Goal: Information Seeking & Learning: Learn about a topic

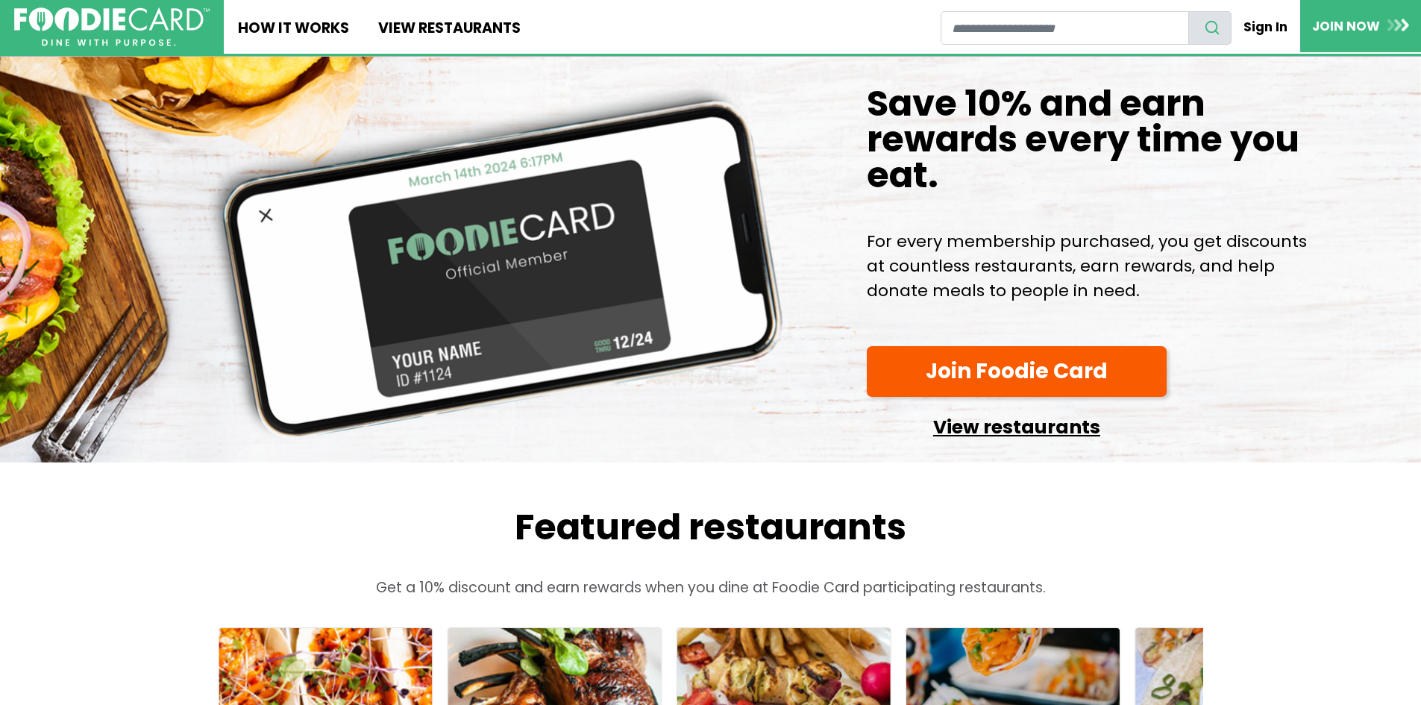
drag, startPoint x: 1017, startPoint y: 456, endPoint x: 1048, endPoint y: 456, distance: 31.3
click at [1017, 442] on link "View restaurants" at bounding box center [1017, 423] width 300 height 38
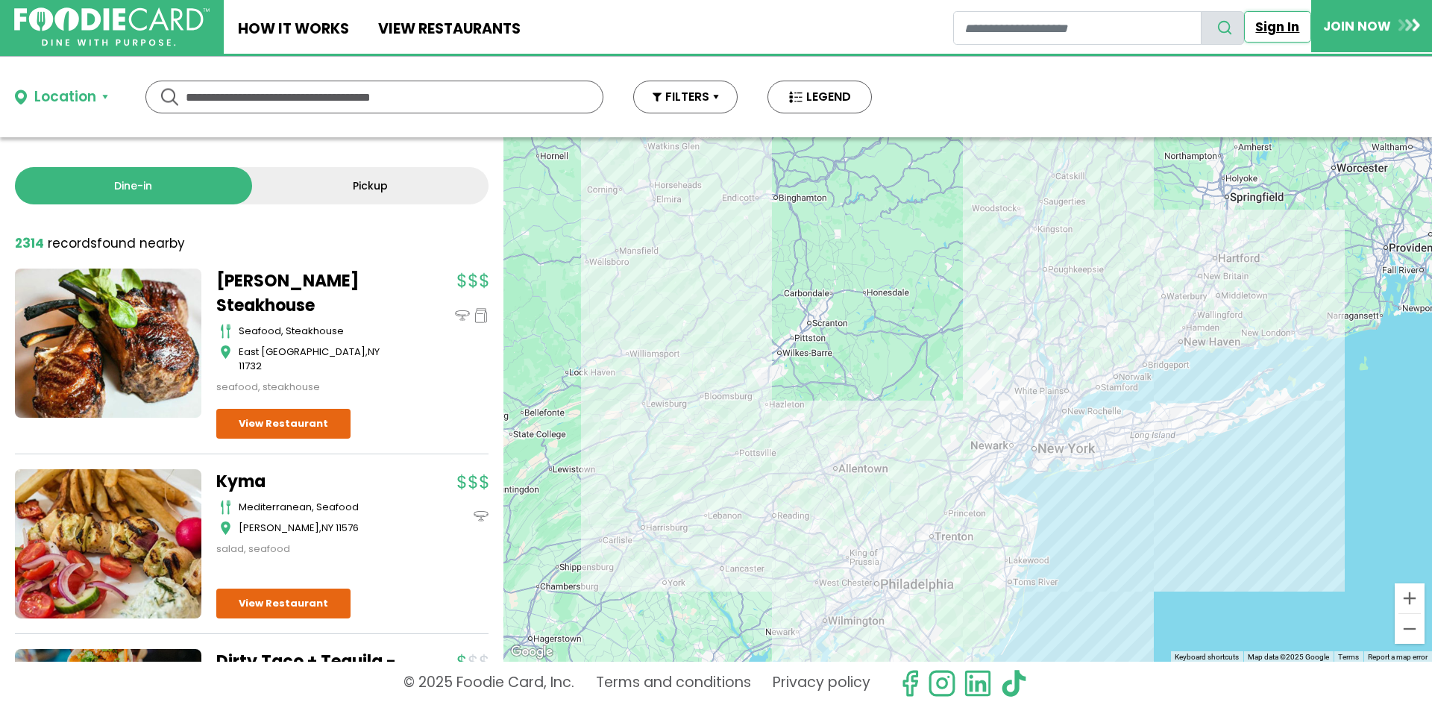
click at [1285, 28] on link "Sign In" at bounding box center [1277, 26] width 67 height 31
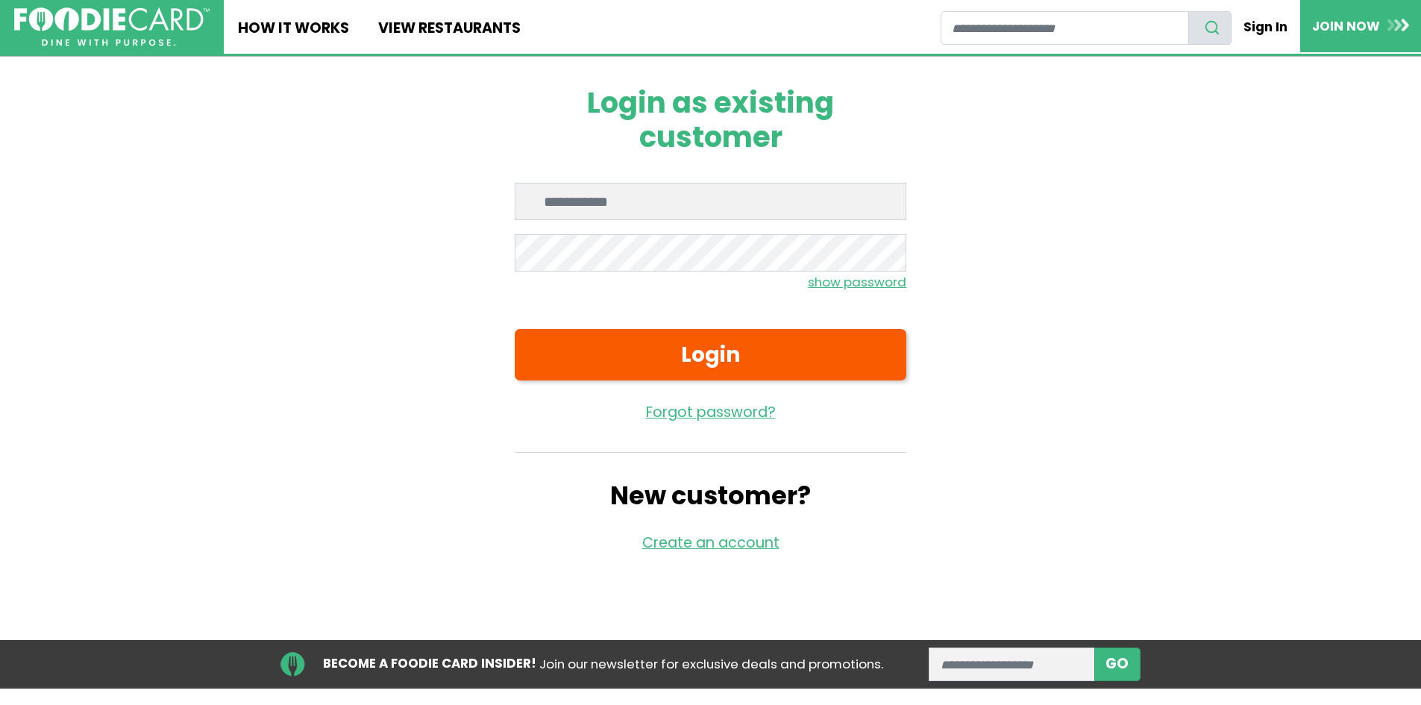
click at [626, 198] on input "Enter email" at bounding box center [711, 201] width 392 height 37
type input "**********"
click at [515, 329] on button "Login" at bounding box center [711, 354] width 392 height 51
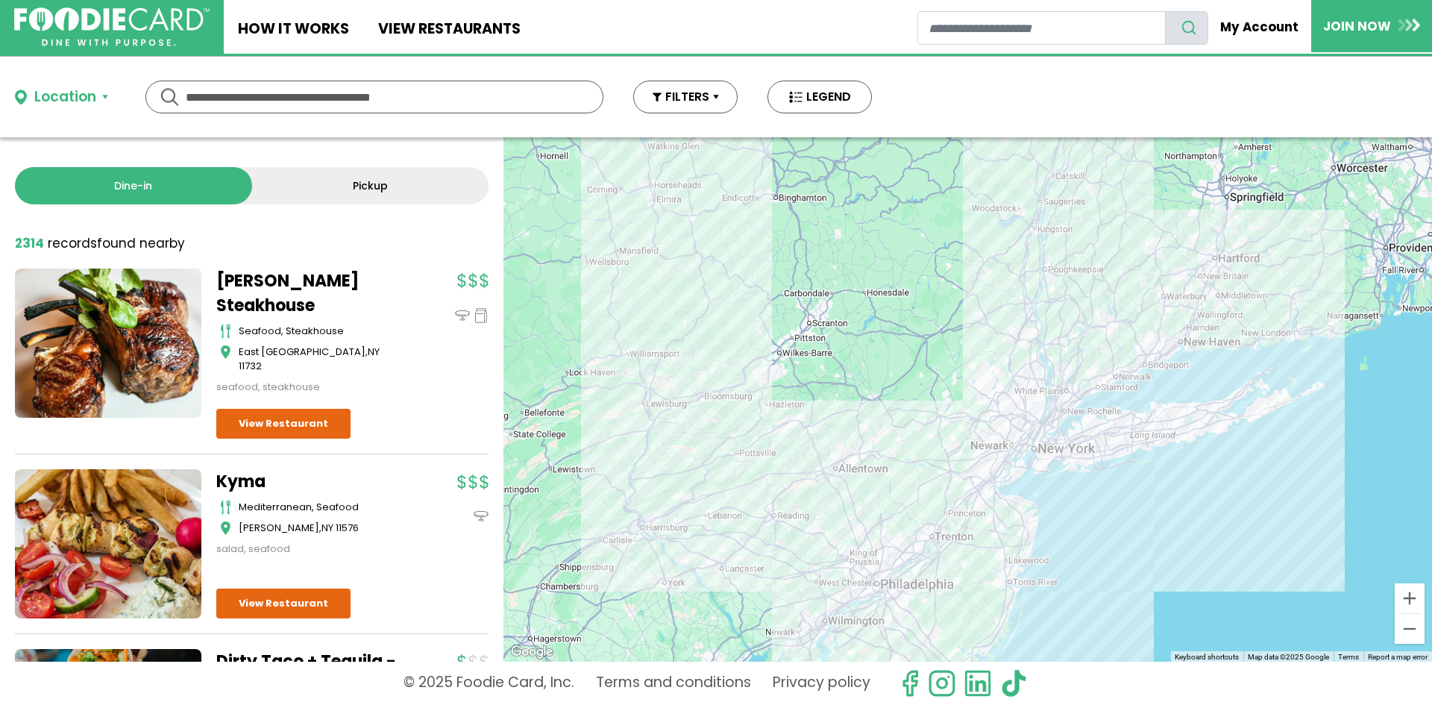
click at [273, 92] on input "text" at bounding box center [374, 96] width 377 height 31
click at [56, 93] on div "Location" at bounding box center [65, 98] width 62 height 22
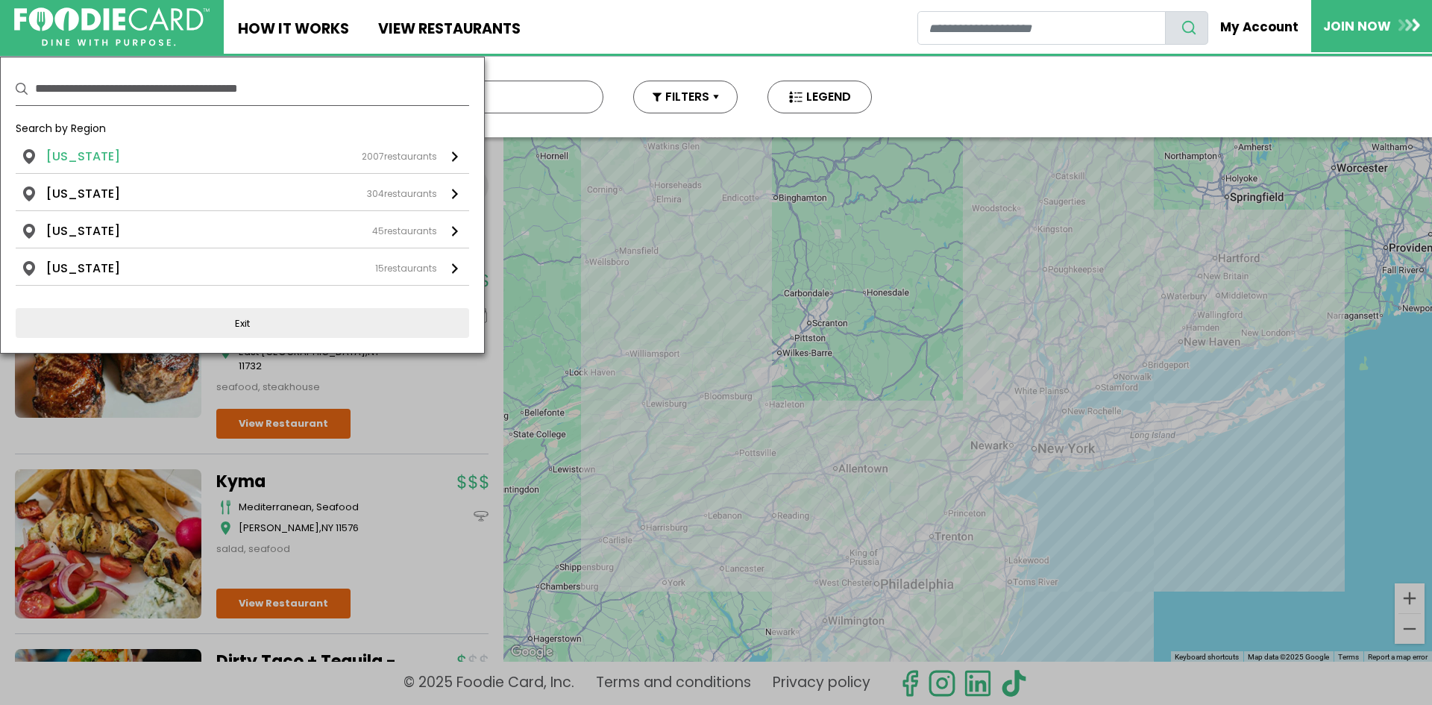
click at [84, 153] on li "New York" at bounding box center [83, 157] width 74 height 18
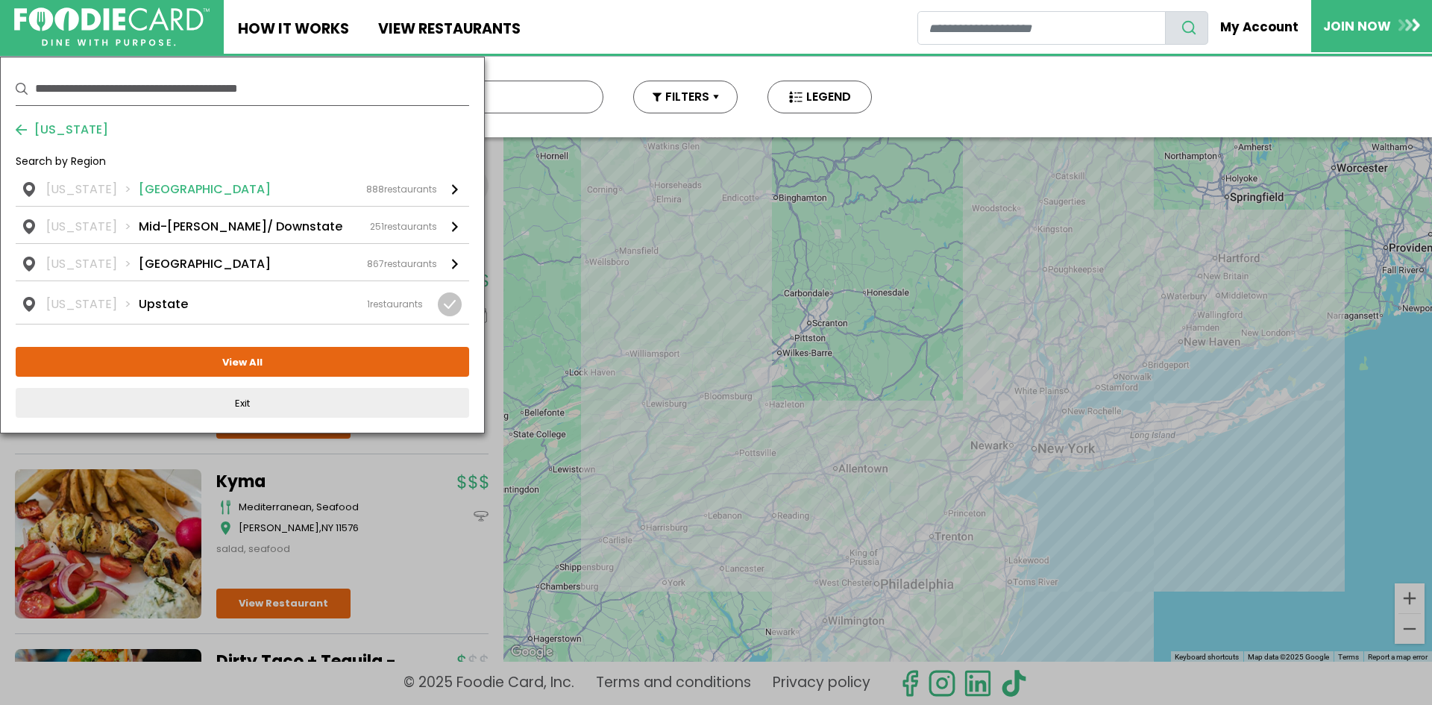
click at [164, 187] on li "Long Island" at bounding box center [205, 189] width 132 height 18
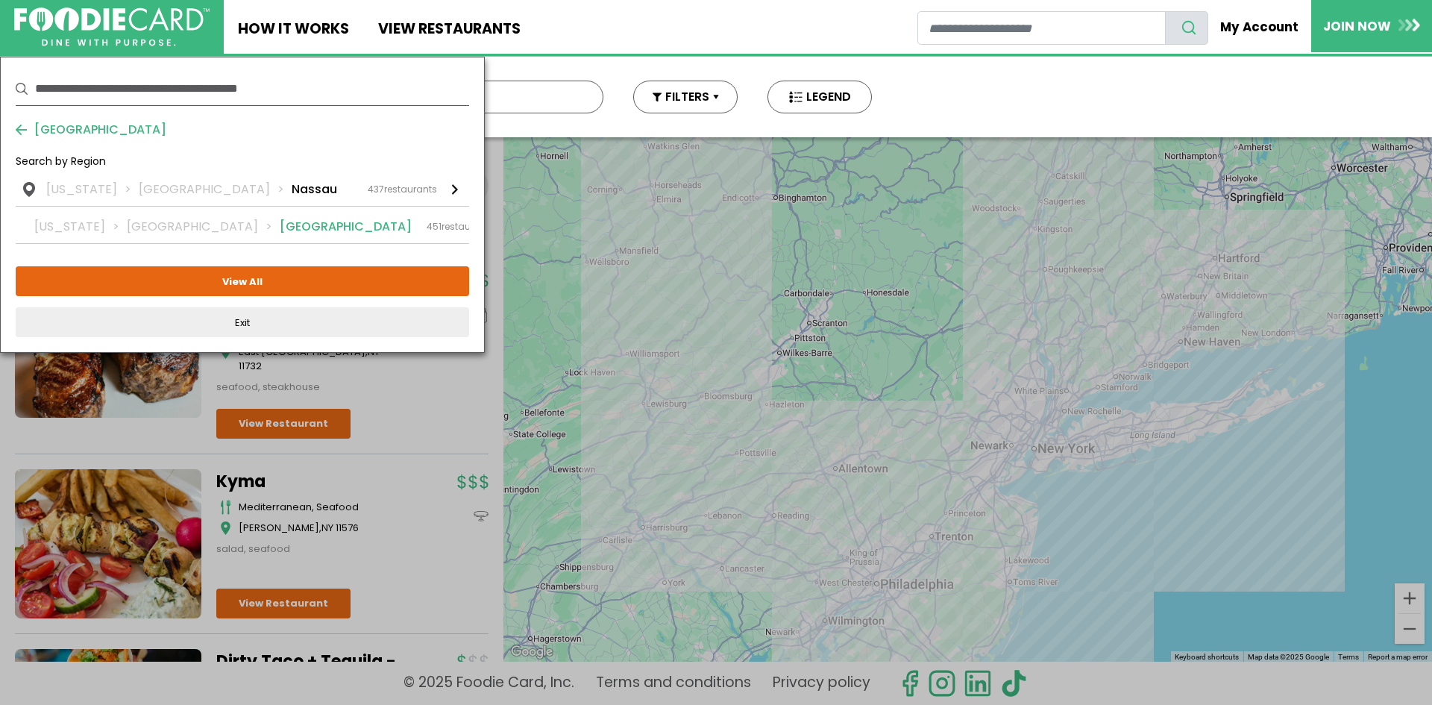
click at [280, 227] on li "Suffolk" at bounding box center [346, 227] width 132 height 18
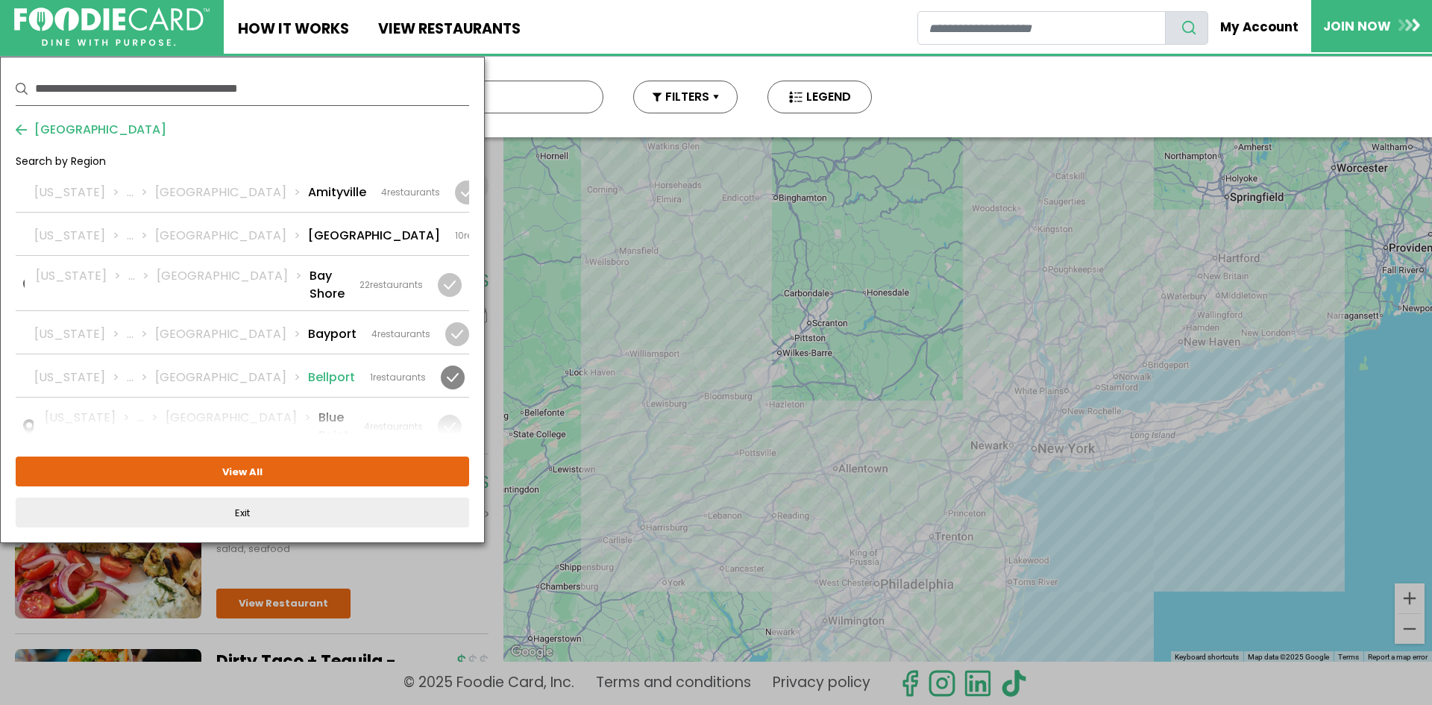
click at [308, 368] on li "Bellport" at bounding box center [331, 377] width 47 height 18
click at [396, 371] on div "1 restaurants" at bounding box center [398, 377] width 56 height 13
click at [395, 371] on div "1 restaurants" at bounding box center [398, 377] width 56 height 13
click at [376, 371] on div "1 restaurants" at bounding box center [398, 377] width 56 height 13
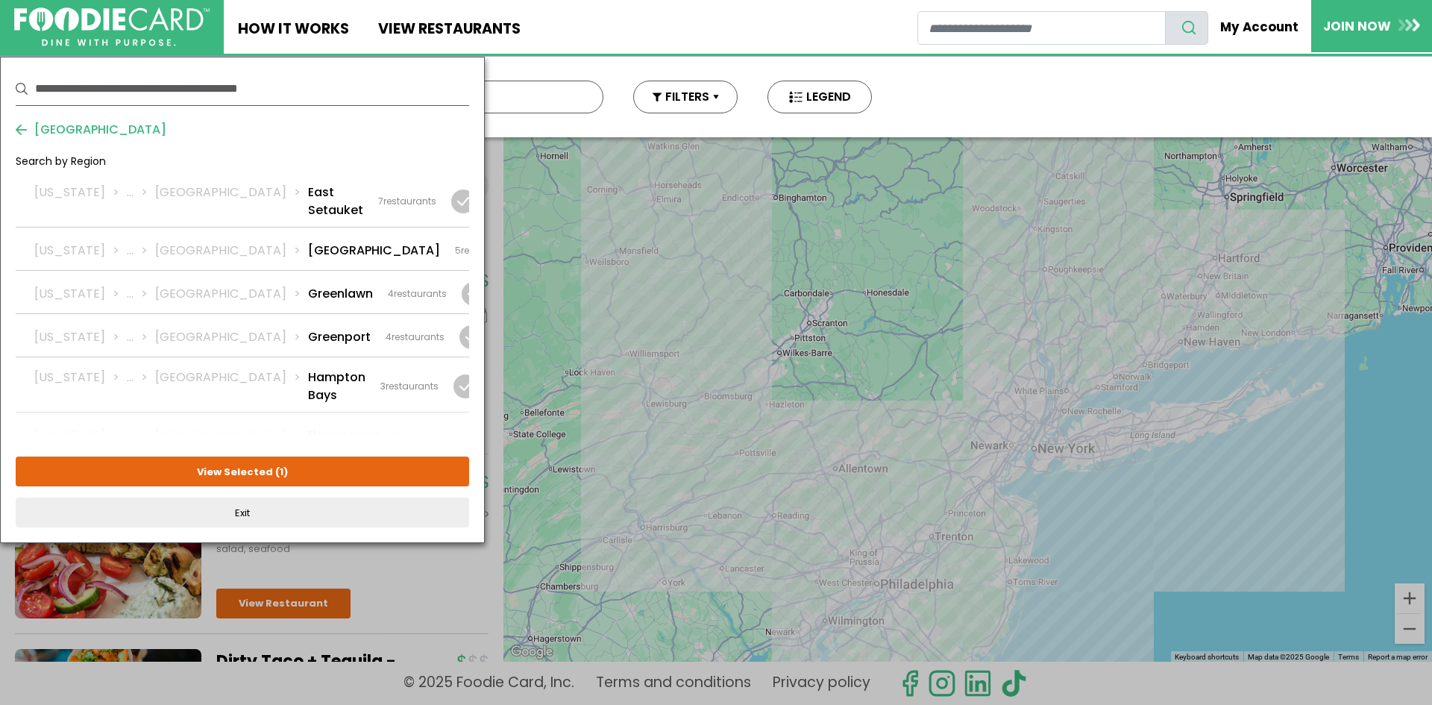
scroll to position [1193, 0]
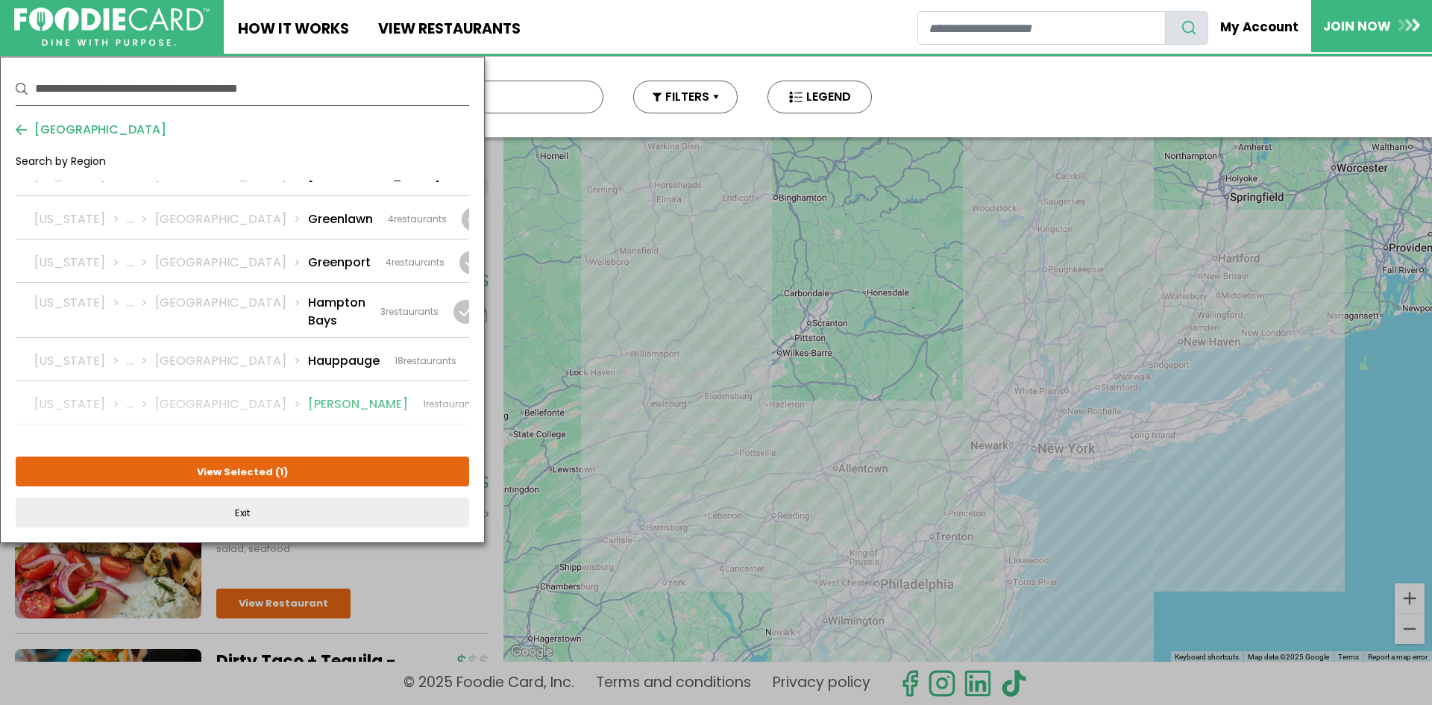
click at [308, 395] on li "Holbrook" at bounding box center [358, 404] width 100 height 18
click at [308, 439] on li "Holtsville" at bounding box center [374, 448] width 132 height 18
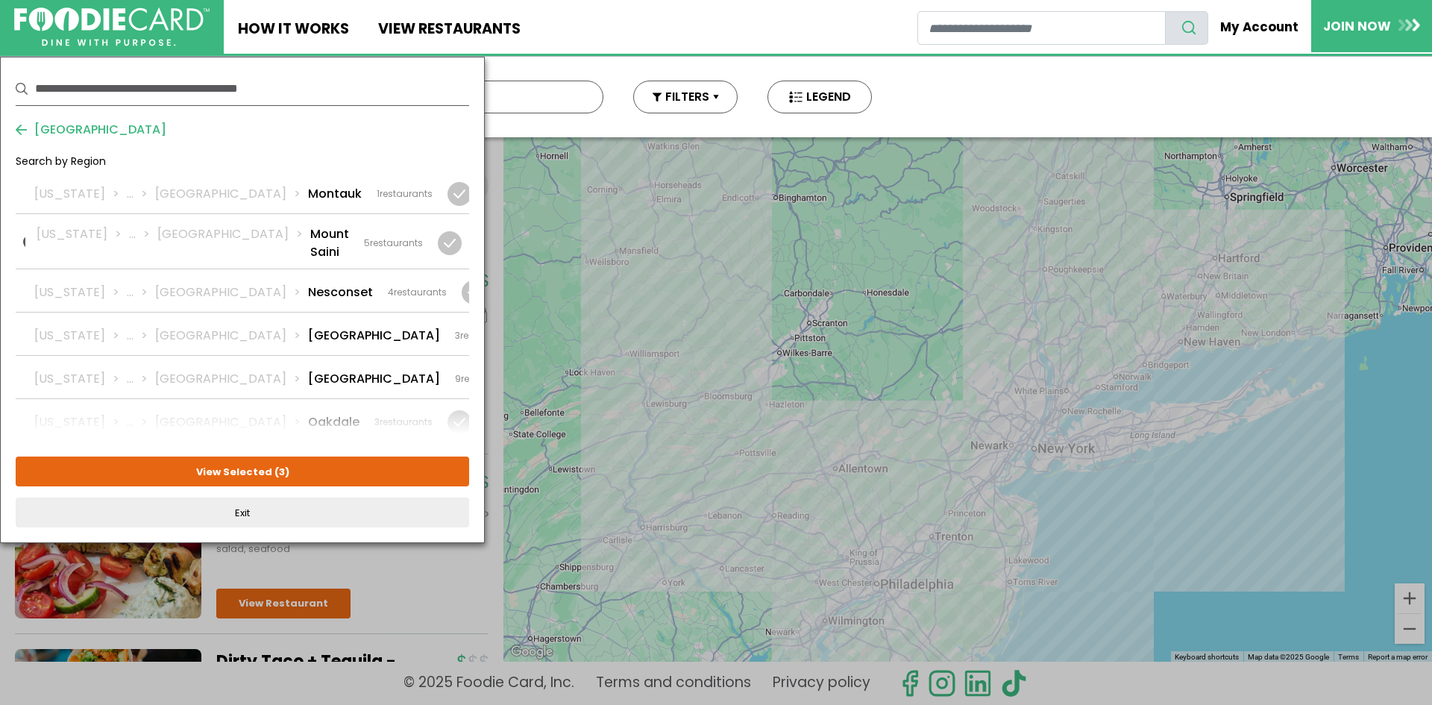
click at [308, 456] on li "Patchogue" at bounding box center [341, 465] width 66 height 18
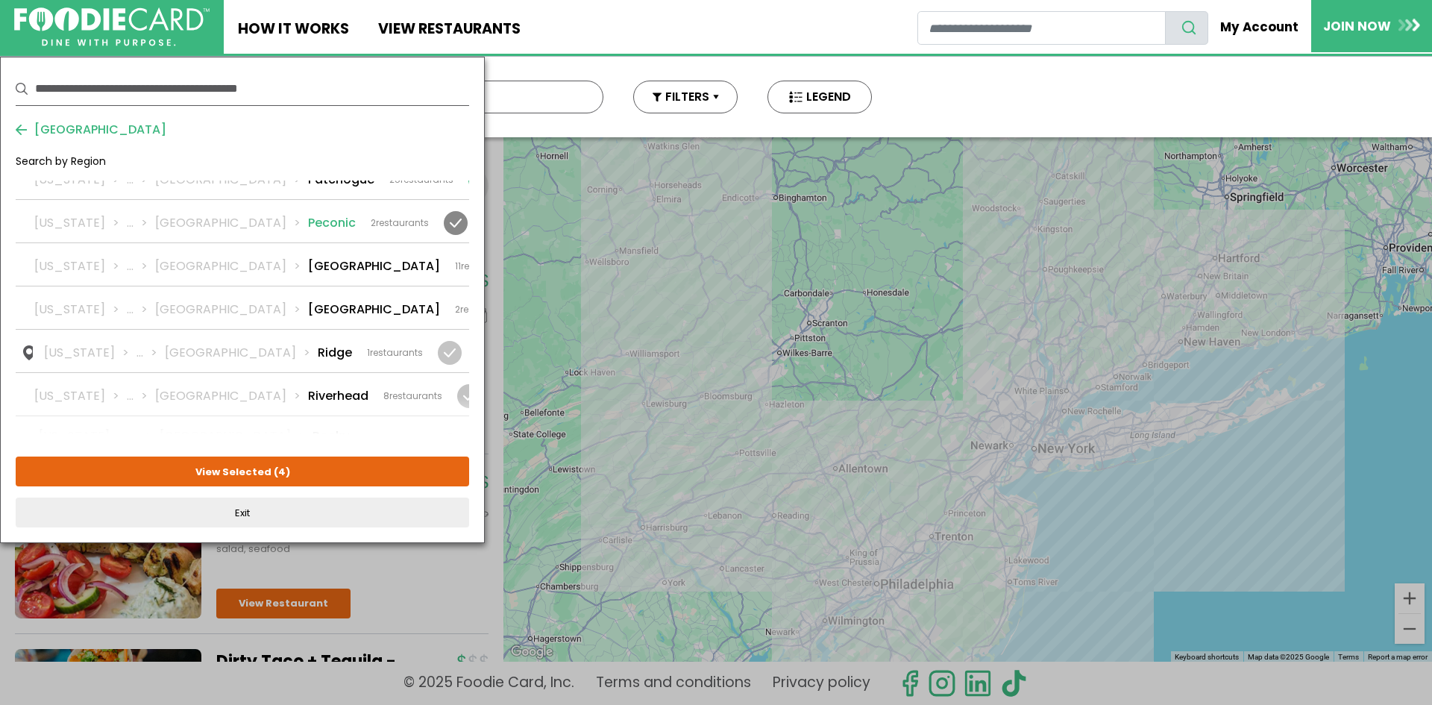
scroll to position [2461, 0]
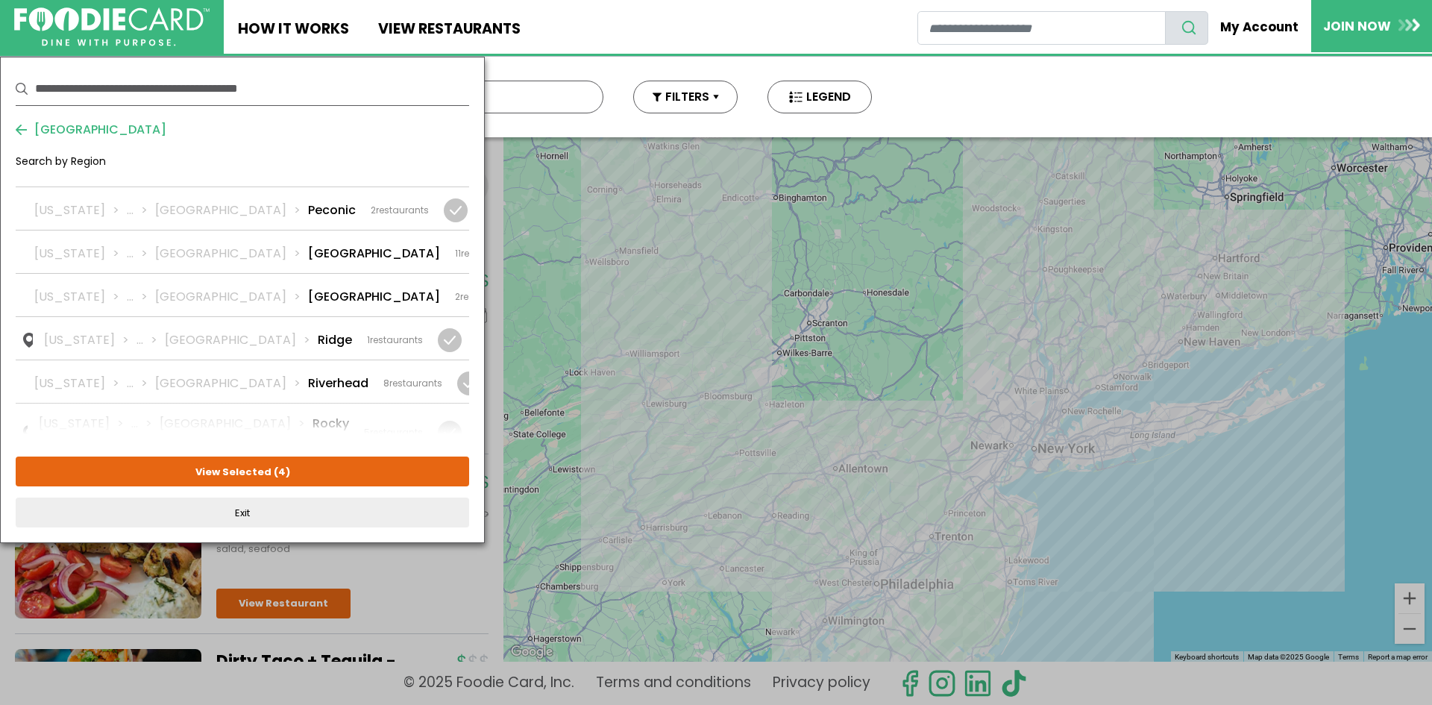
click at [308, 473] on li "Ronkonkoma" at bounding box center [348, 482] width 81 height 18
click at [308, 516] on li "Sayville" at bounding box center [374, 525] width 132 height 18
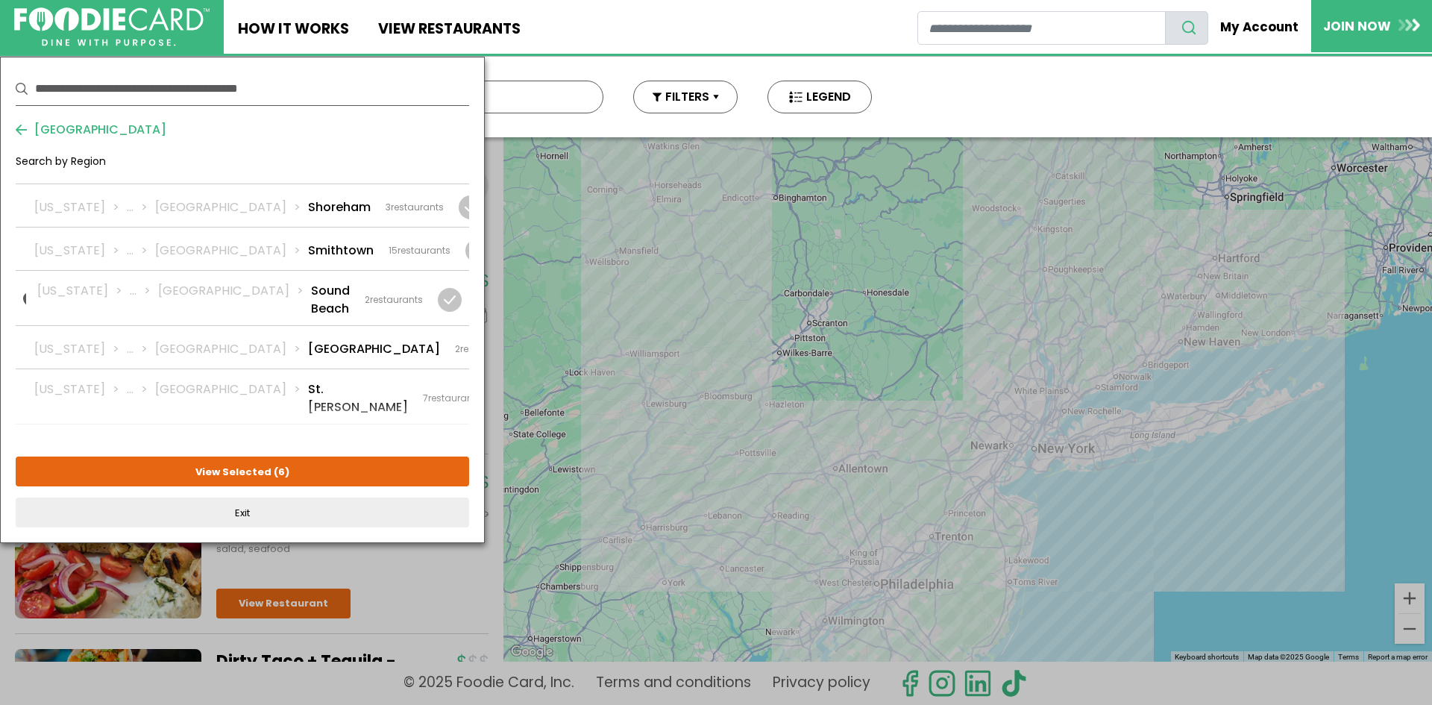
scroll to position [2979, 0]
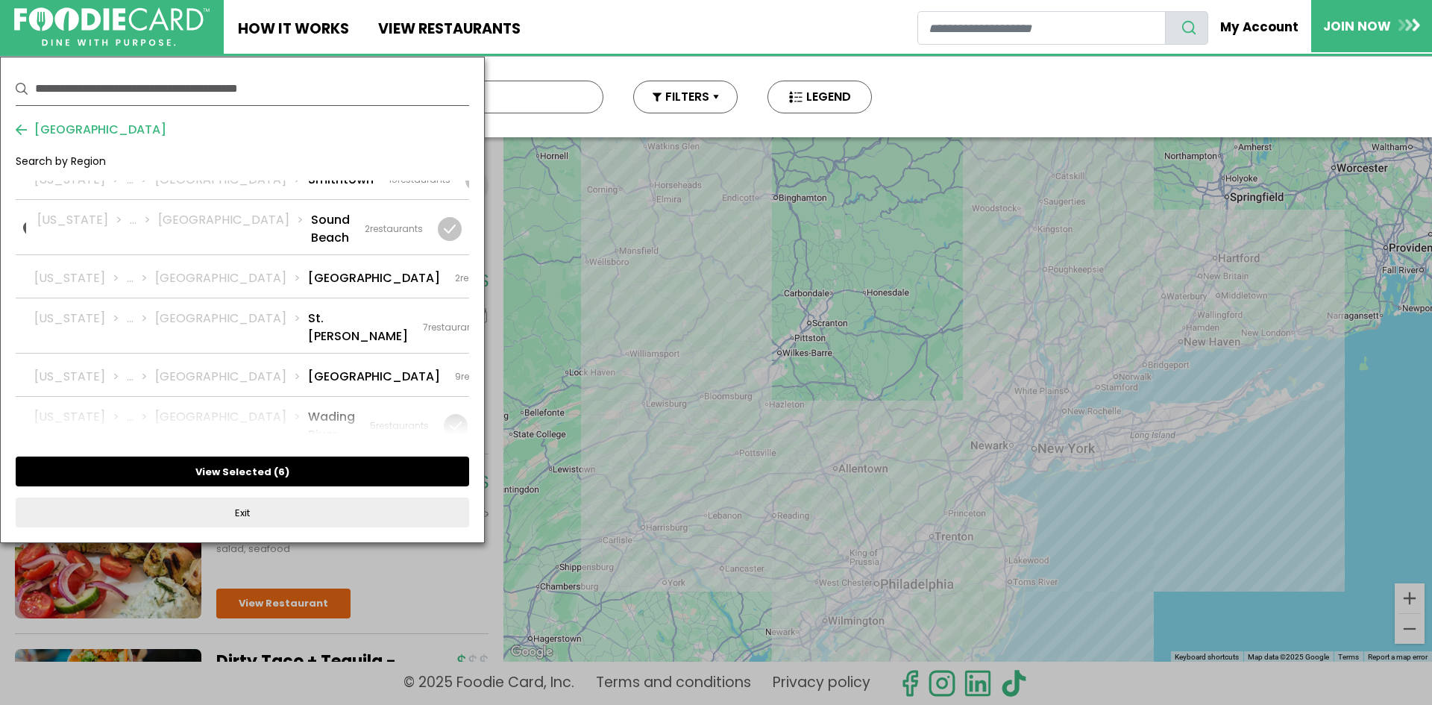
click at [250, 476] on button "View Selected ( 6 )" at bounding box center [242, 471] width 453 height 30
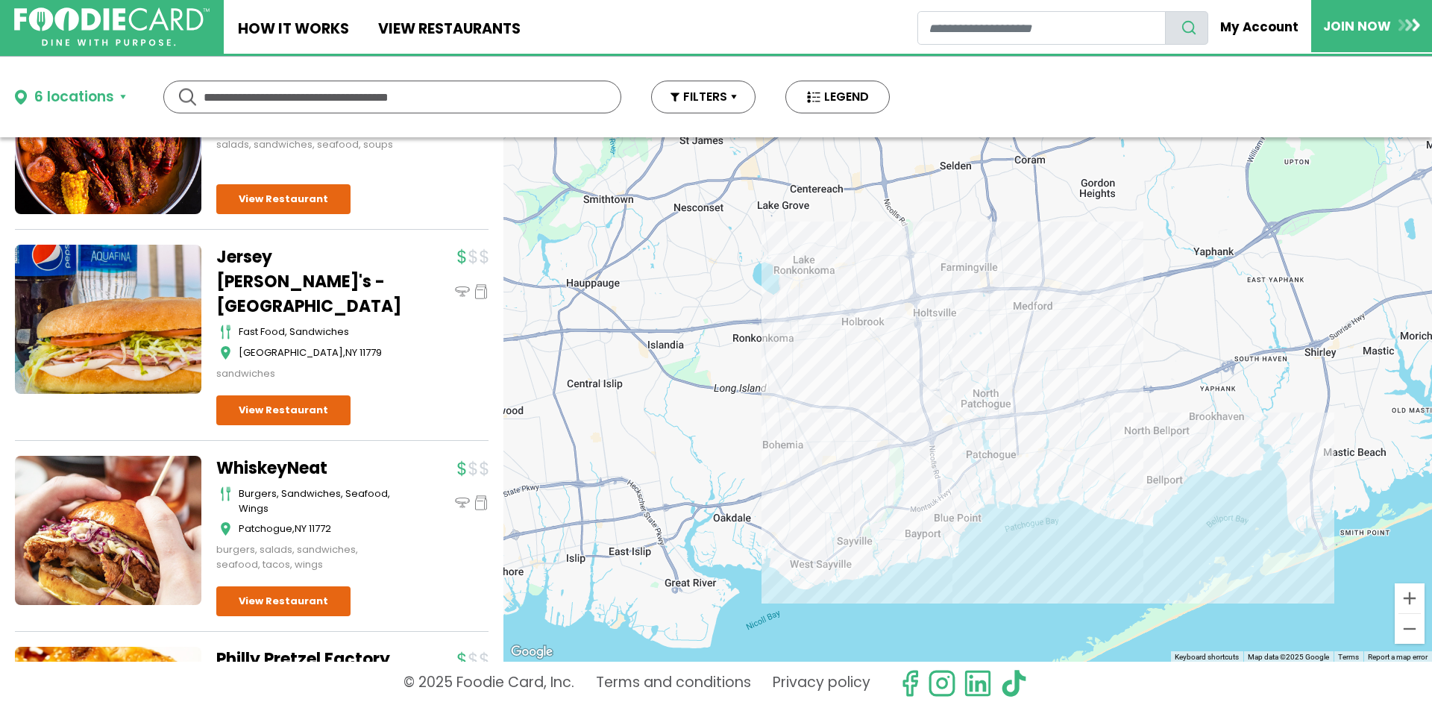
scroll to position [8848, 0]
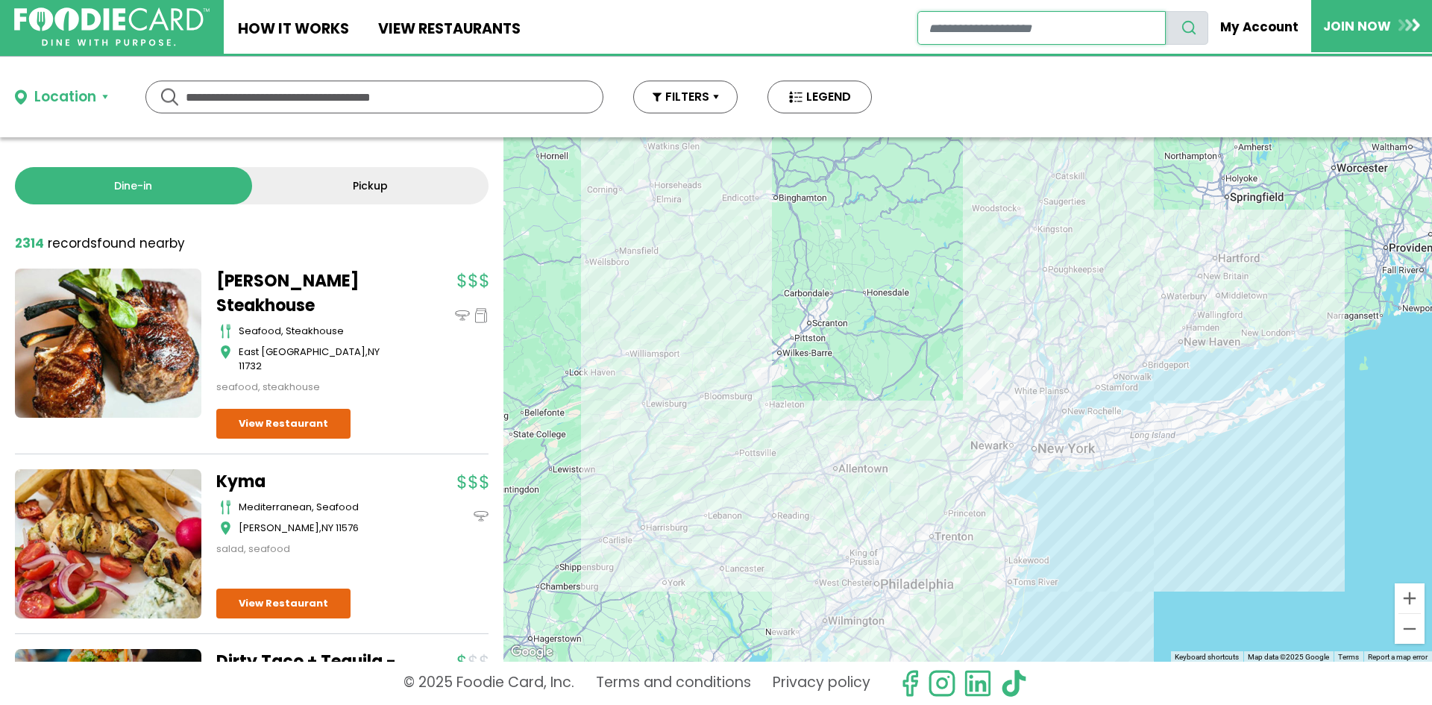
click at [1046, 24] on input "restaurant search" at bounding box center [1041, 28] width 248 height 34
click at [367, 90] on input "text" at bounding box center [374, 96] width 377 height 31
type input "********"
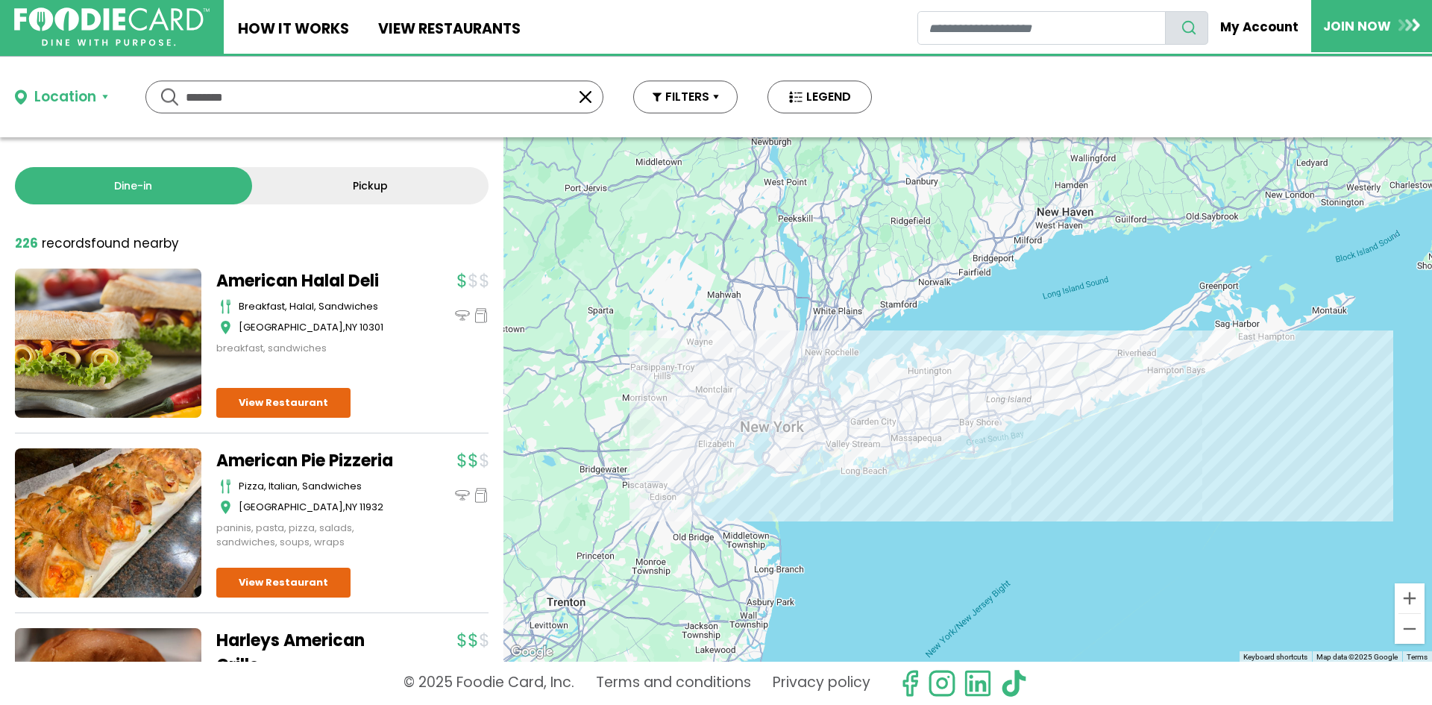
click at [64, 93] on div "Location" at bounding box center [65, 98] width 62 height 22
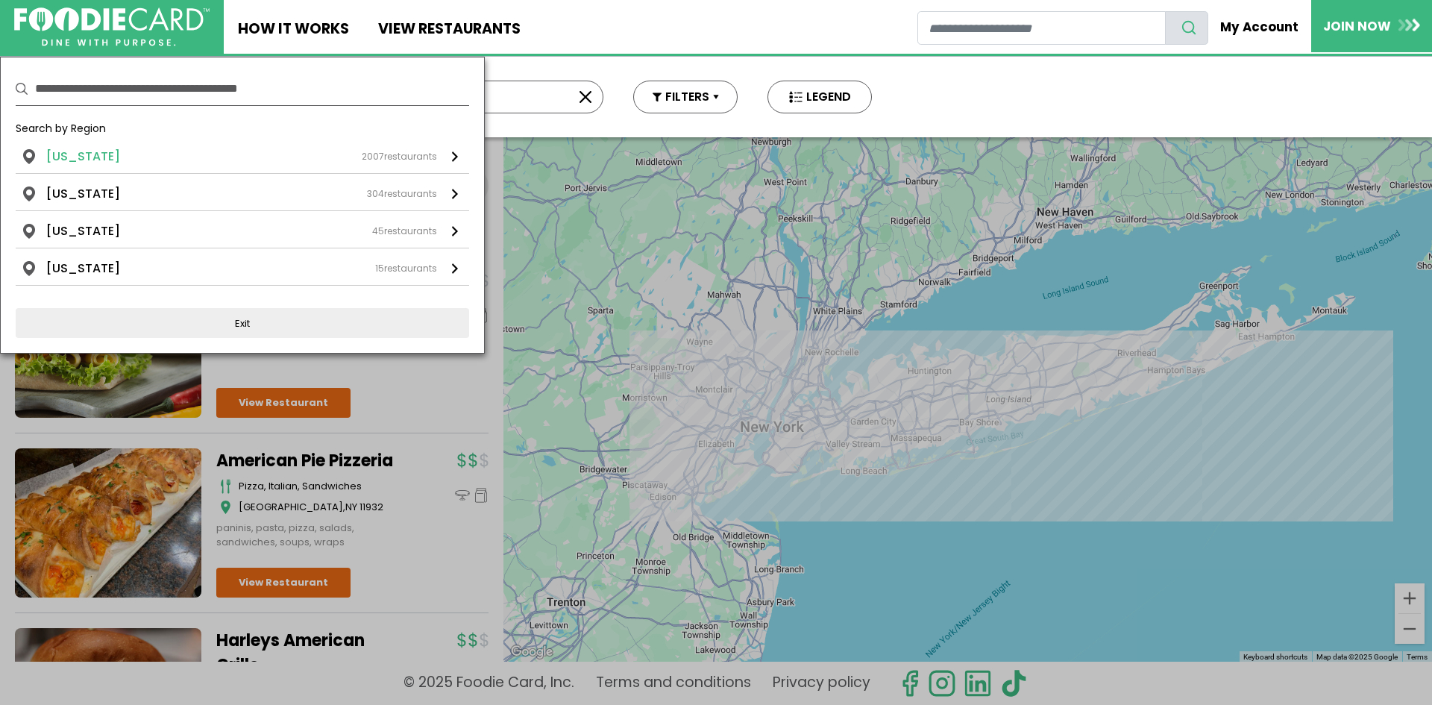
click at [88, 157] on li "New York" at bounding box center [83, 157] width 74 height 18
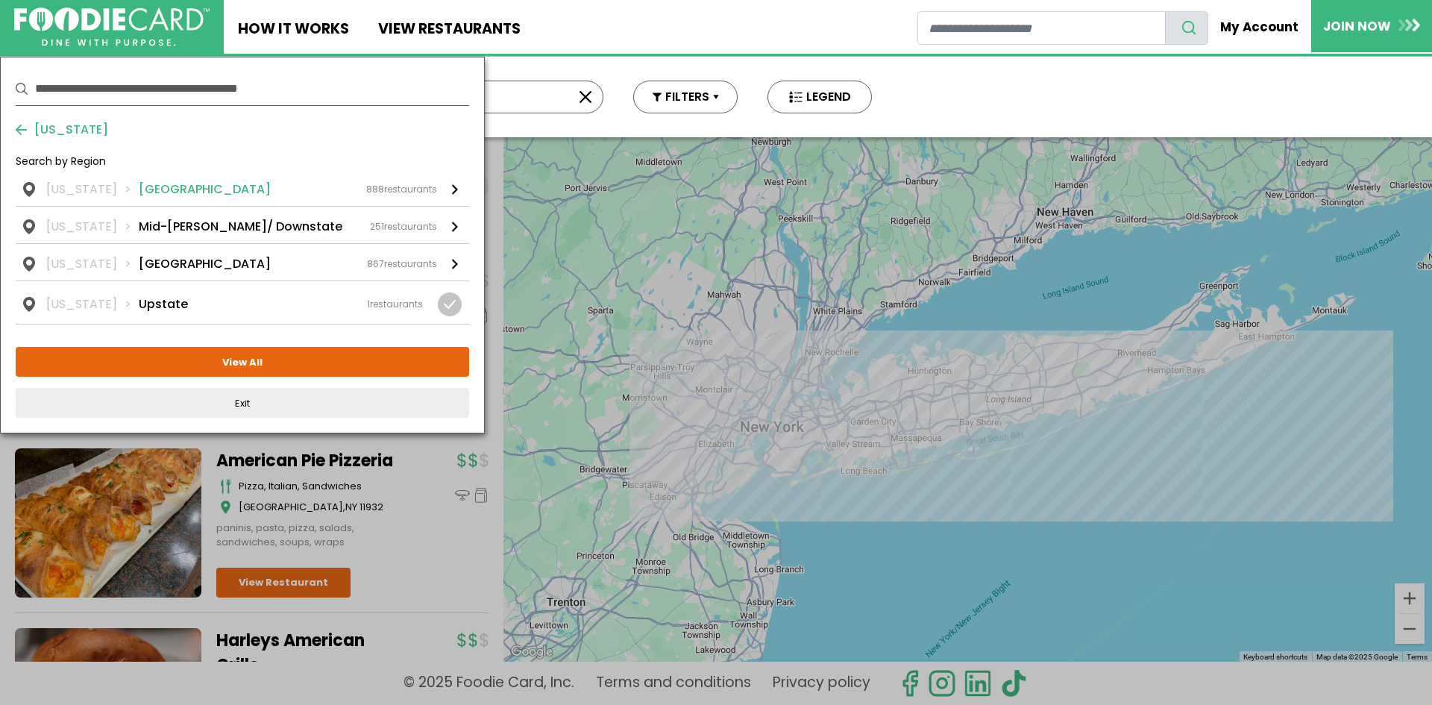
click at [167, 186] on li "Long Island" at bounding box center [205, 189] width 132 height 18
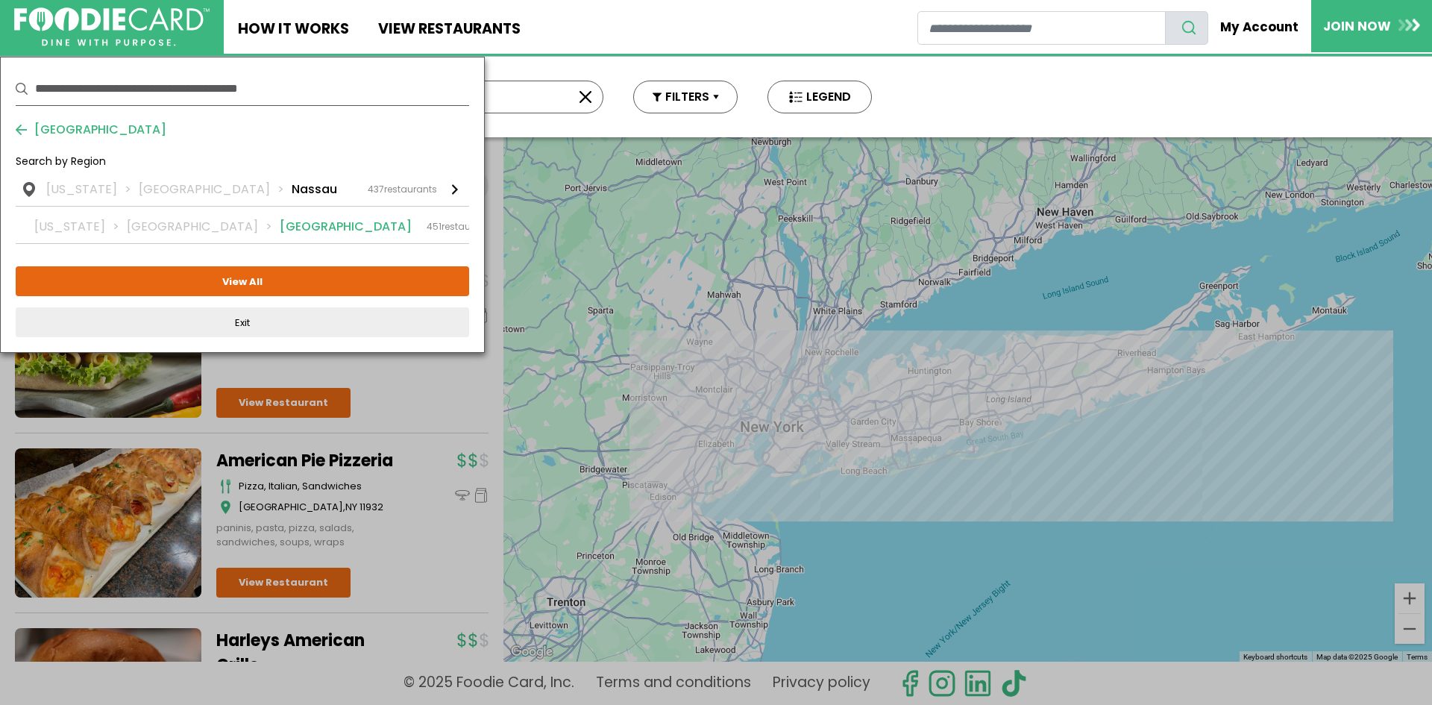
click at [280, 230] on li "Suffolk" at bounding box center [346, 227] width 132 height 18
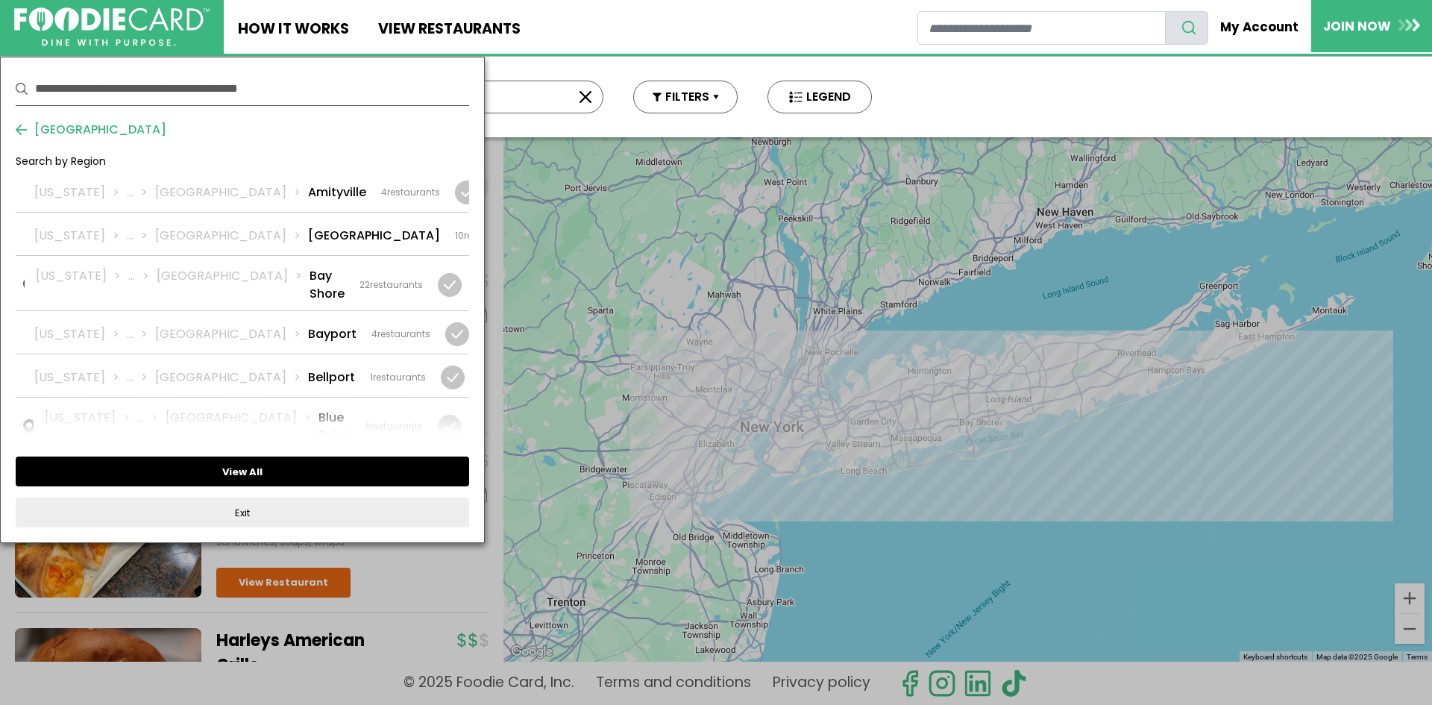
click at [251, 475] on button "View All" at bounding box center [242, 471] width 453 height 30
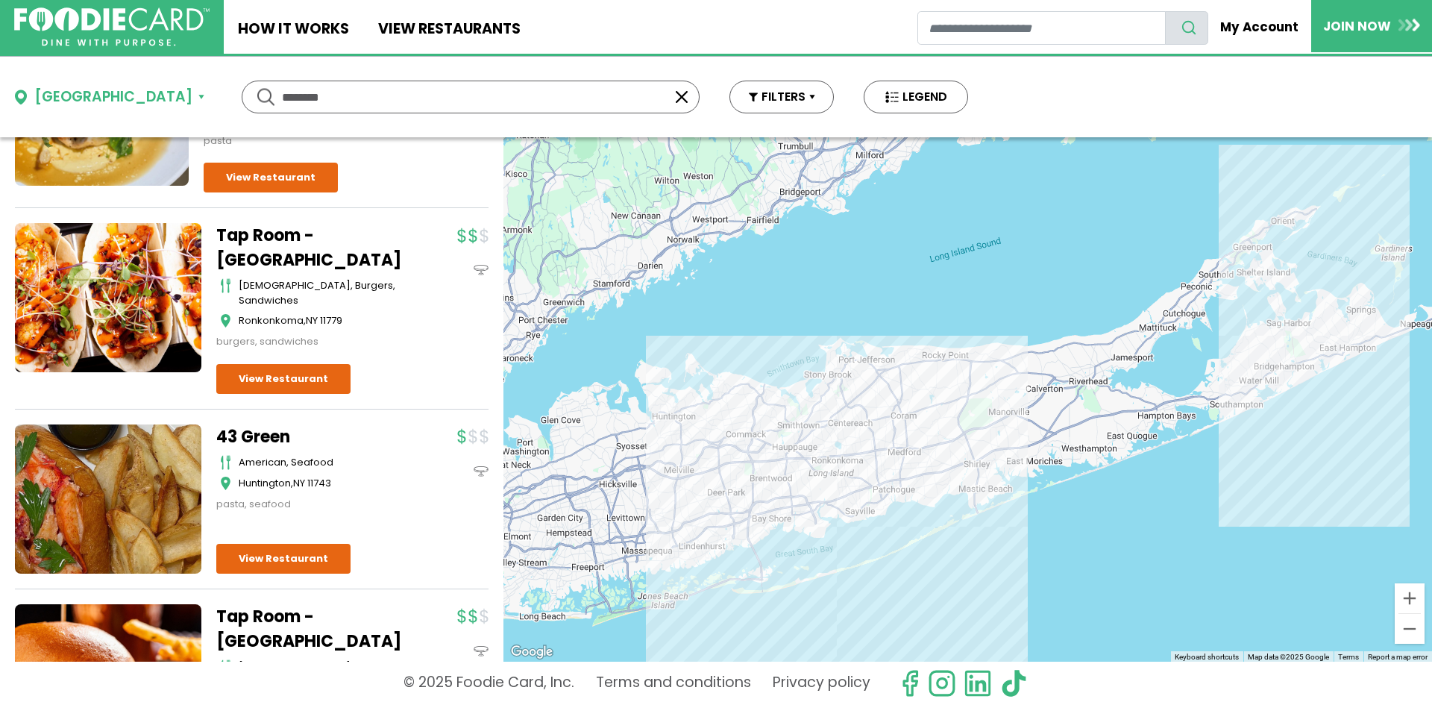
scroll to position [4399, 0]
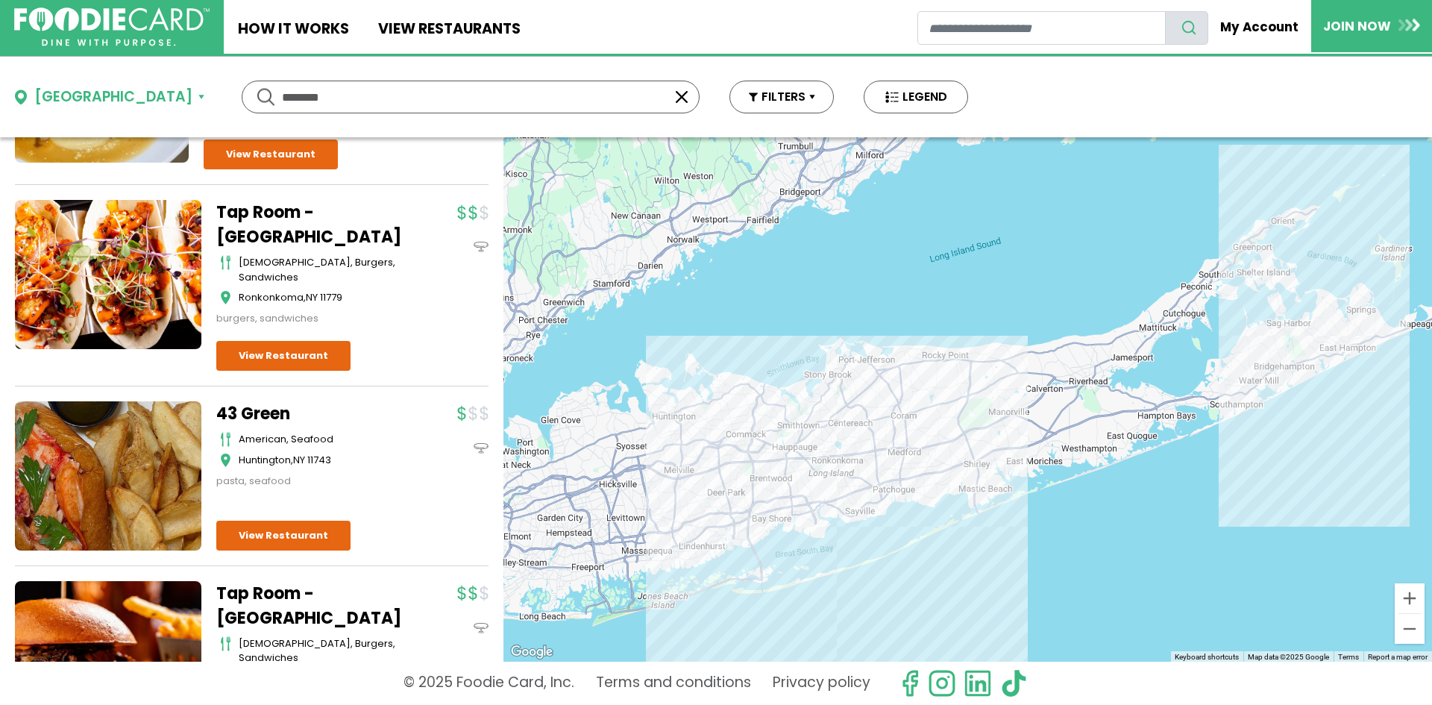
click at [271, 249] on link "Tap Room - [GEOGRAPHIC_DATA]" at bounding box center [309, 224] width 186 height 49
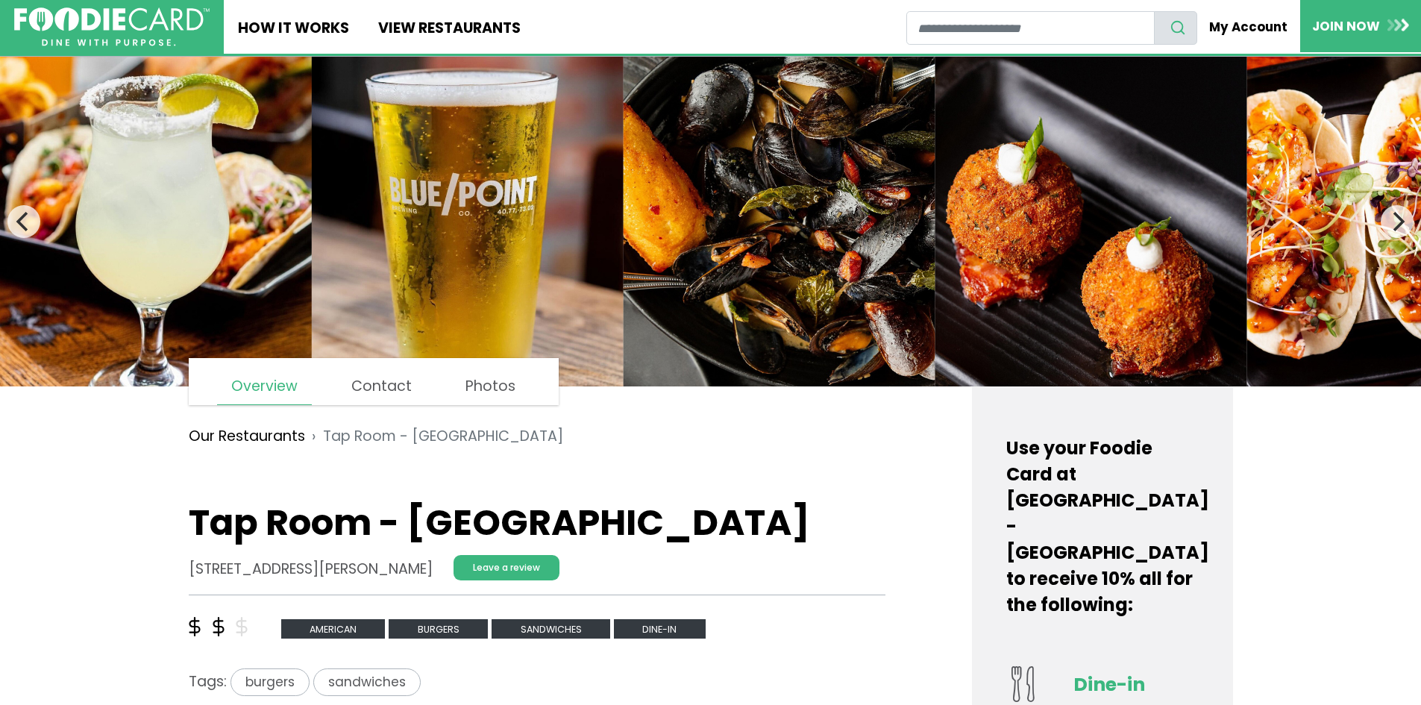
click at [1310, 245] on img at bounding box center [1402, 222] width 312 height 330
click at [1347, 239] on img at bounding box center [1402, 222] width 312 height 330
click at [1410, 231] on img at bounding box center [1402, 222] width 312 height 330
click at [1397, 233] on button "Next" at bounding box center [1396, 221] width 33 height 33
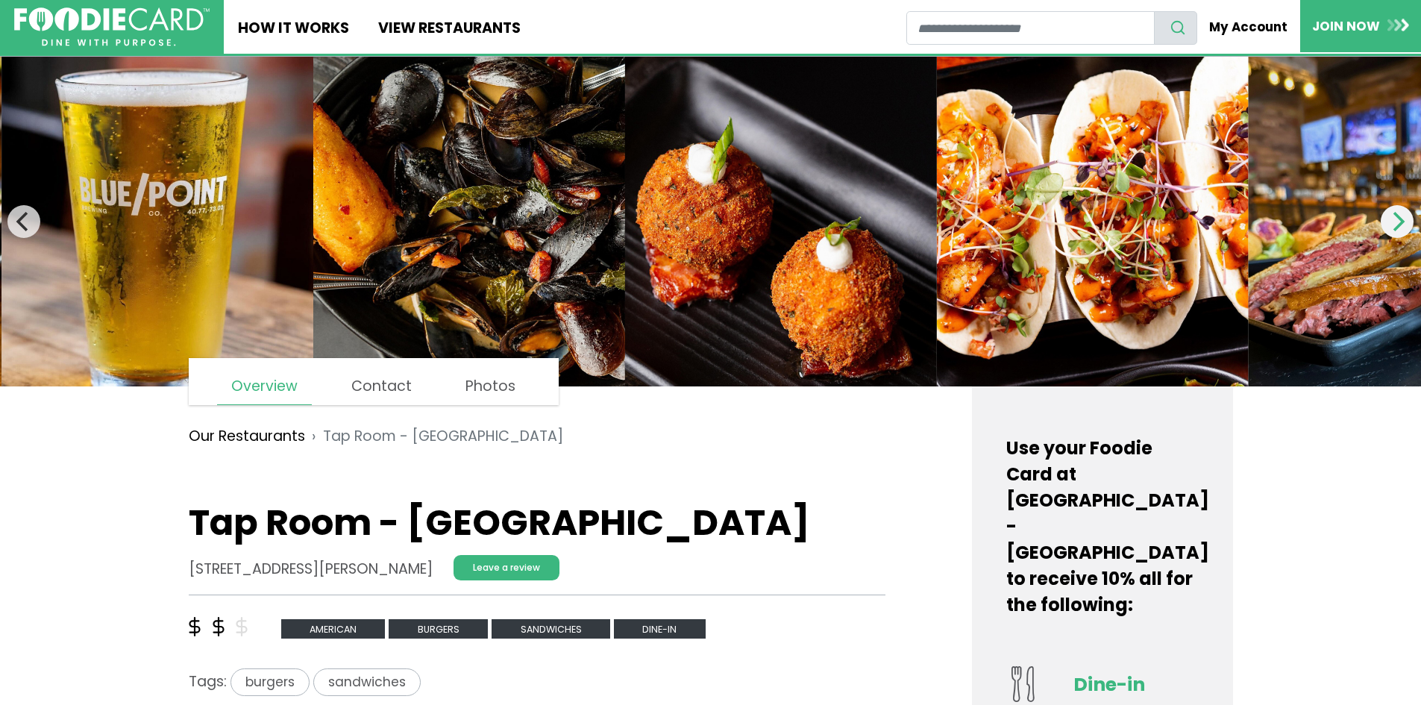
click at [1397, 233] on button "Next" at bounding box center [1396, 221] width 33 height 33
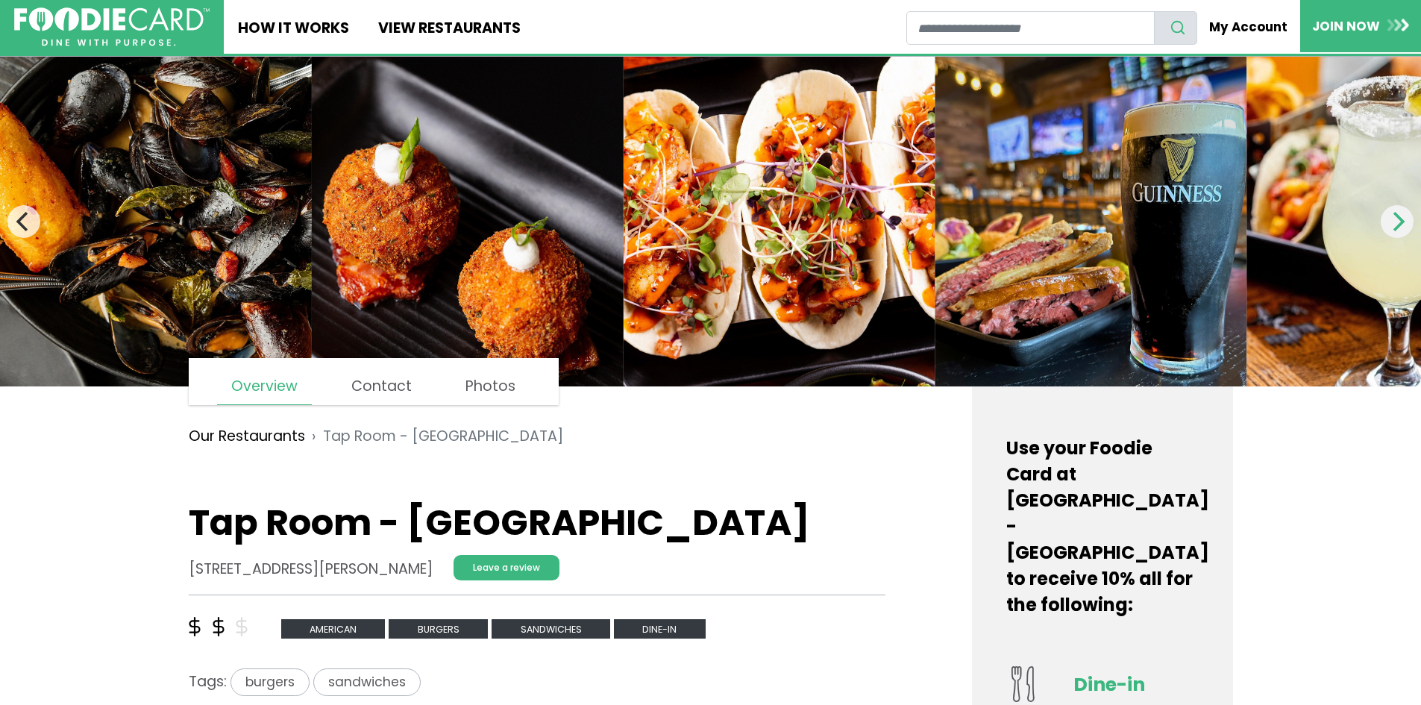
click at [1397, 233] on button "Next" at bounding box center [1396, 221] width 33 height 33
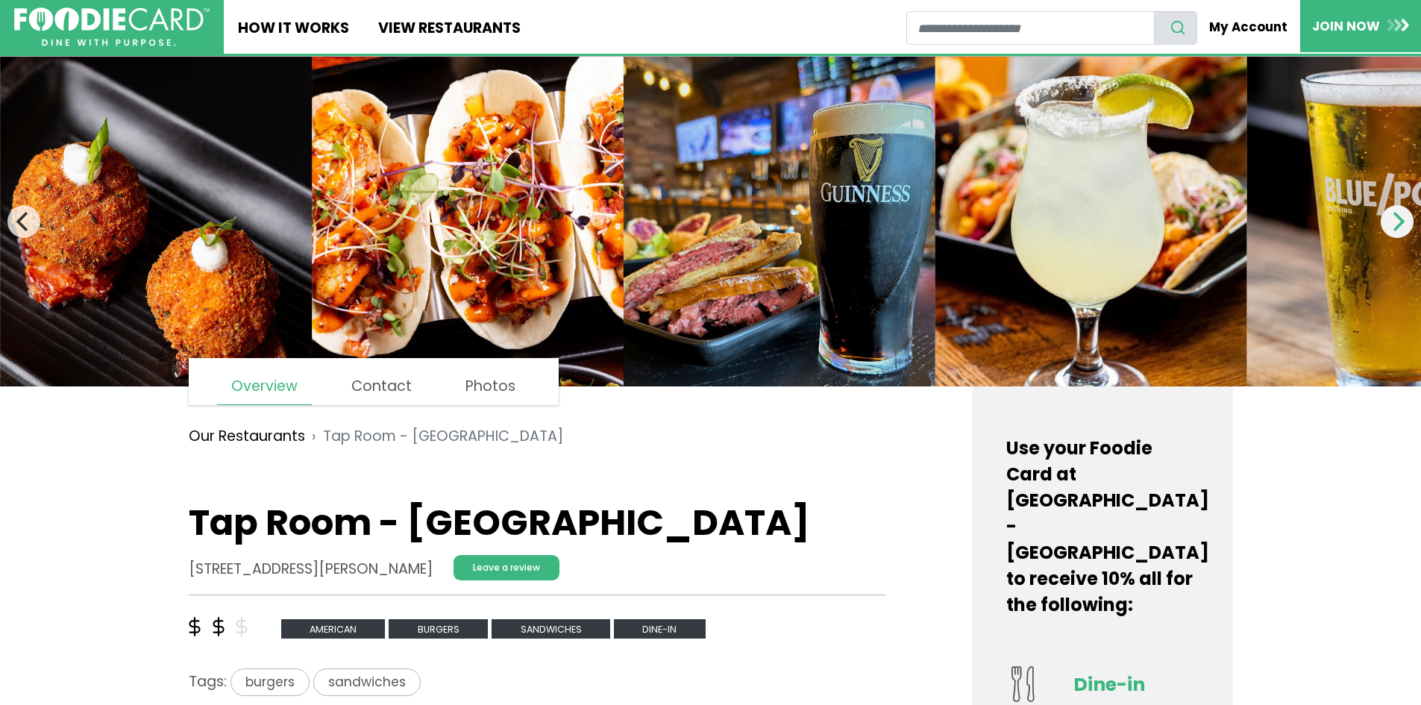
click at [1397, 233] on button "Next" at bounding box center [1396, 221] width 33 height 33
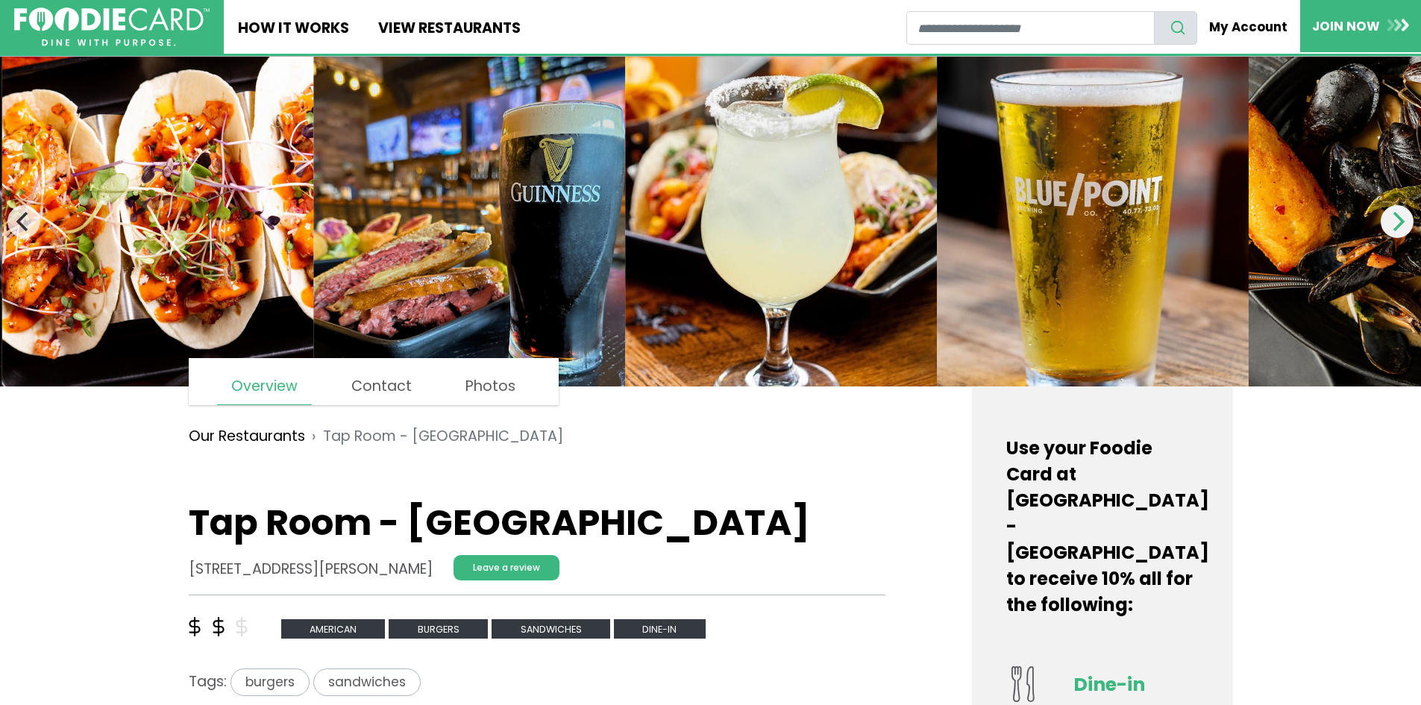
click at [1397, 233] on button "Next" at bounding box center [1396, 221] width 33 height 33
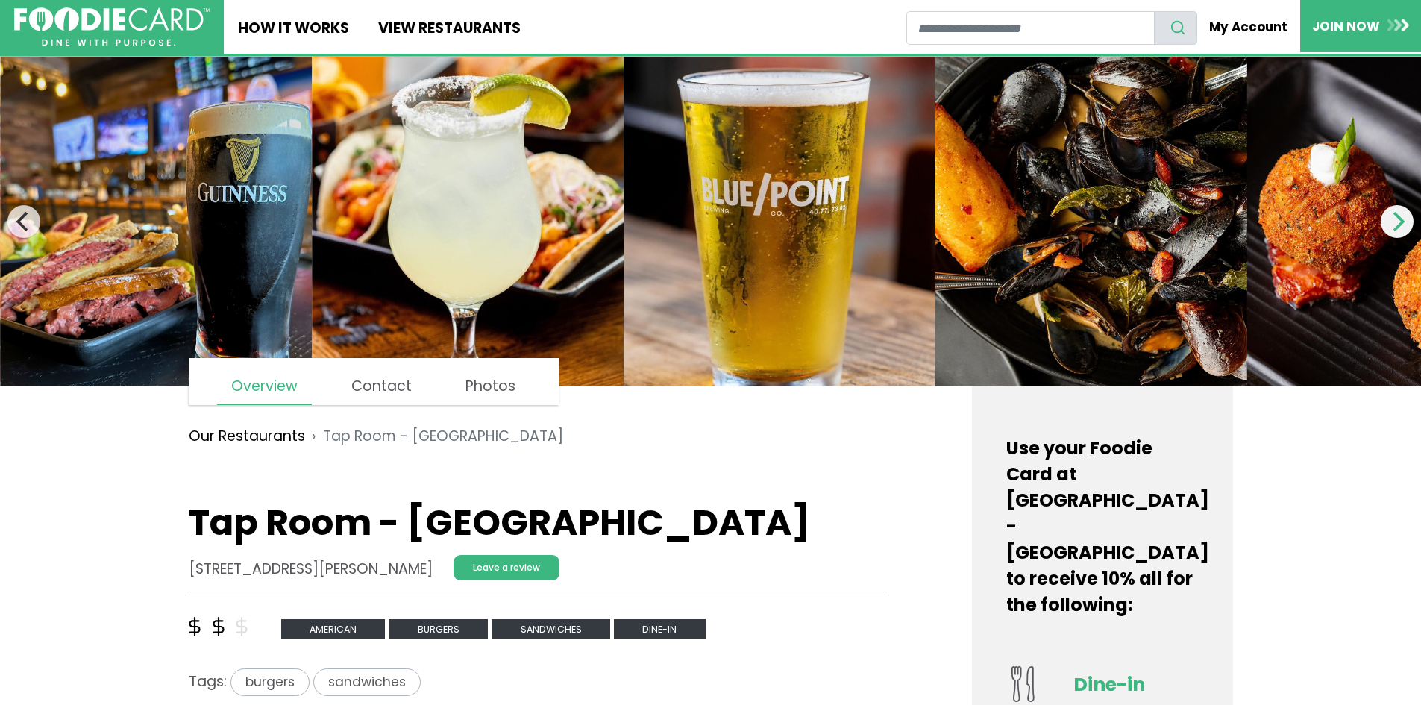
click at [1397, 233] on button "Next" at bounding box center [1396, 221] width 33 height 33
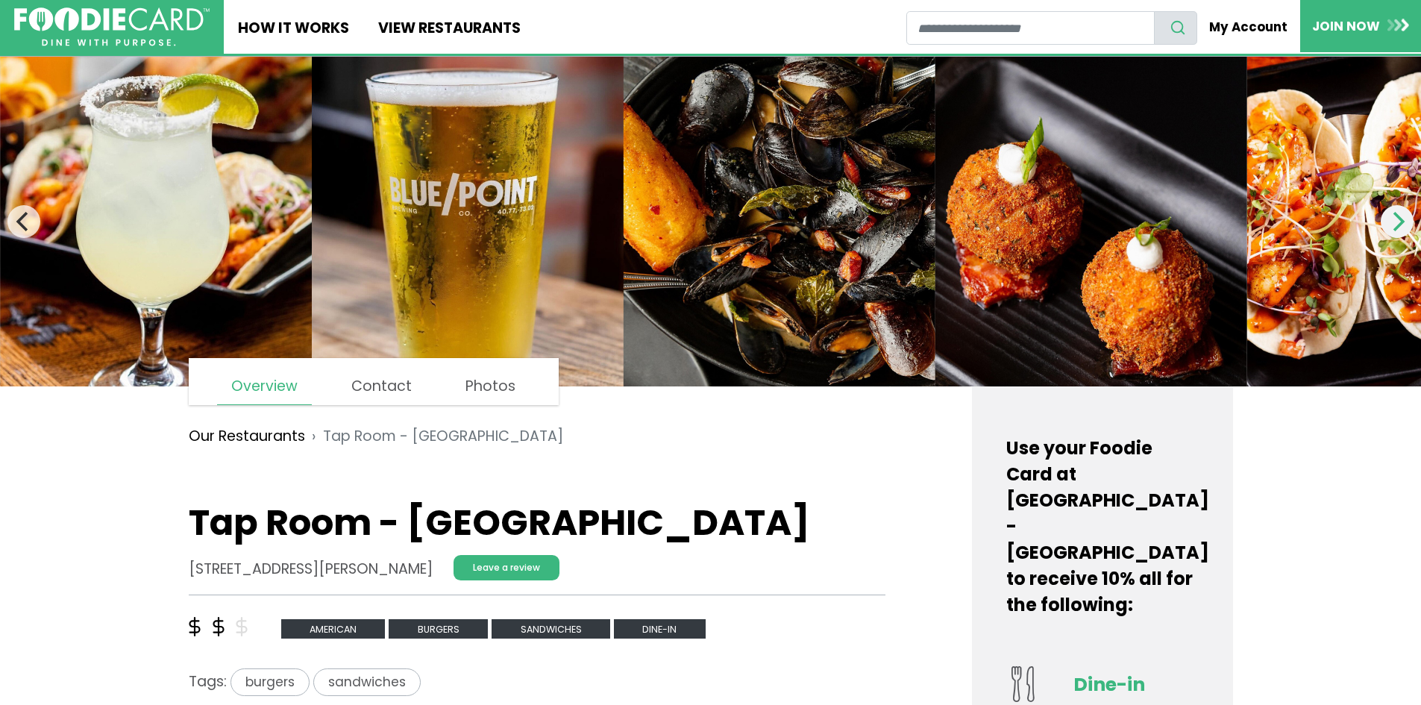
click at [1397, 233] on button "Next" at bounding box center [1396, 221] width 33 height 33
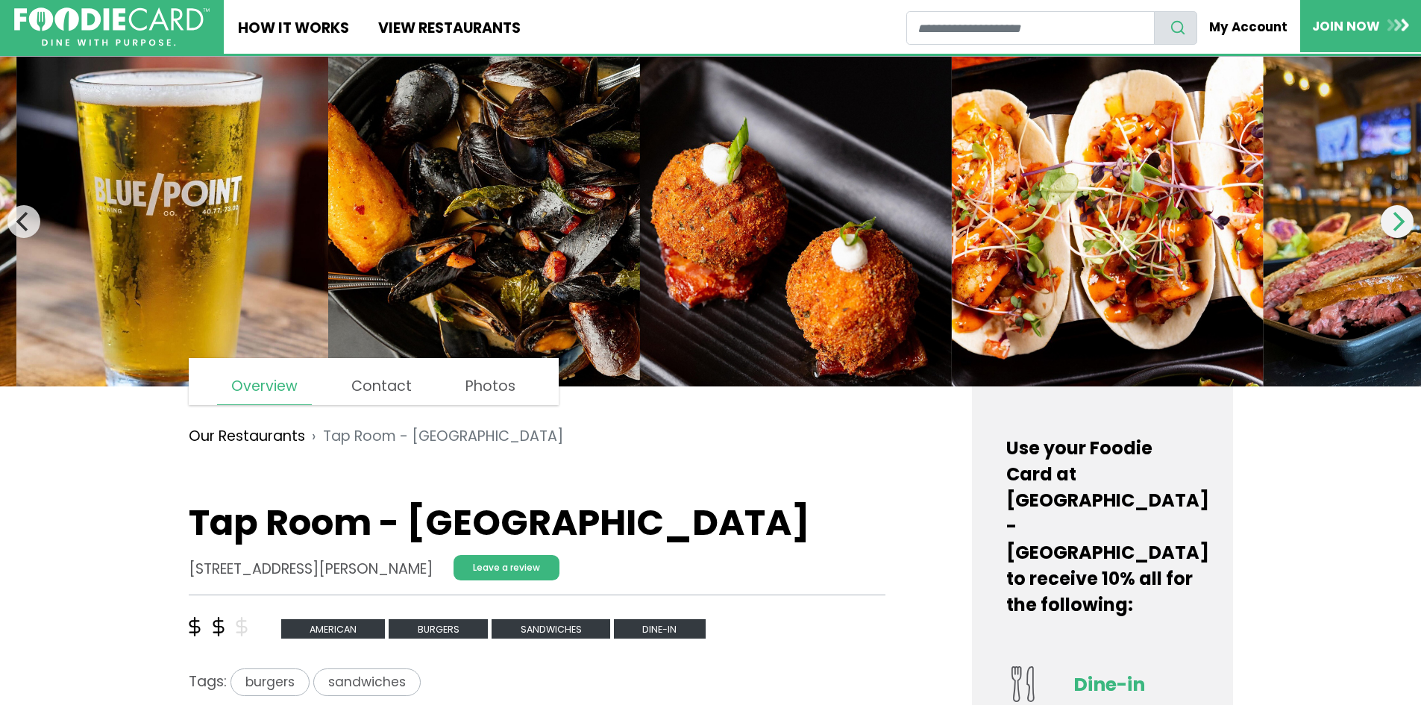
click at [1397, 233] on button "Next" at bounding box center [1396, 221] width 33 height 33
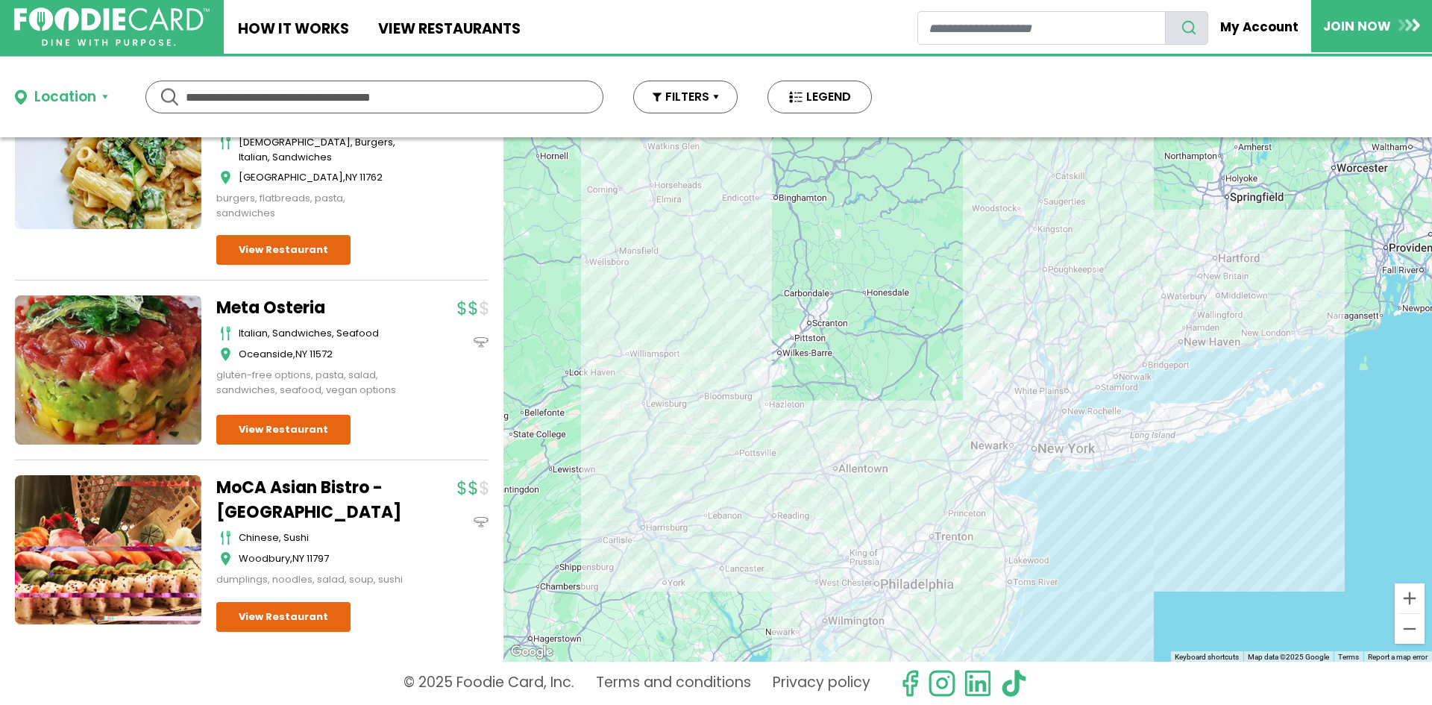
scroll to position [3470, 0]
